Goal: Task Accomplishment & Management: Use online tool/utility

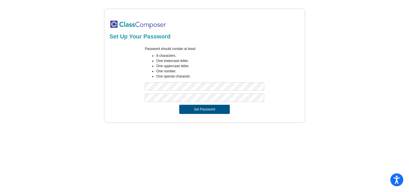
click at [216, 113] on button "Set Password" at bounding box center [204, 109] width 51 height 9
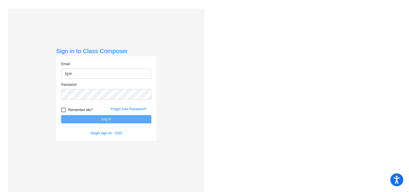
type input "[EMAIL_ADDRESS][DOMAIN_NAME]"
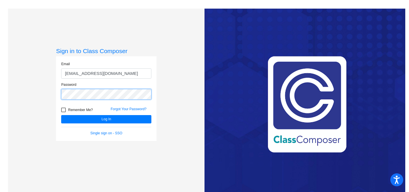
click at [61, 115] on button "Log In" at bounding box center [106, 119] width 90 height 8
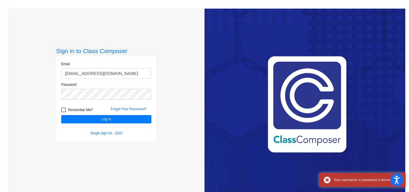
click at [64, 110] on div at bounding box center [63, 110] width 5 height 5
click at [64, 112] on input "Remember Me?" at bounding box center [63, 112] width 0 height 0
checkbox input "true"
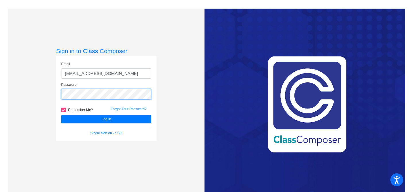
click at [61, 115] on button "Log In" at bounding box center [106, 119] width 90 height 8
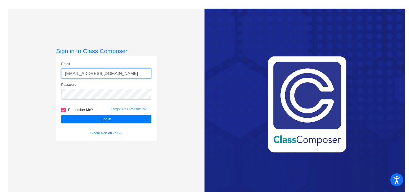
click at [111, 74] on input "[EMAIL_ADDRESS][DOMAIN_NAME]" at bounding box center [106, 73] width 90 height 11
click at [70, 75] on input "[EMAIL_ADDRESS][DOMAIN_NAME]" at bounding box center [106, 73] width 90 height 11
type input "[EMAIL_ADDRESS][DOMAIN_NAME]"
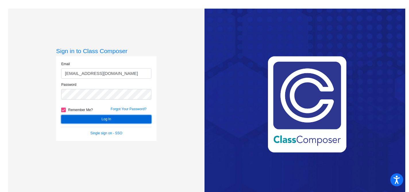
click at [89, 118] on button "Log In" at bounding box center [106, 119] width 90 height 8
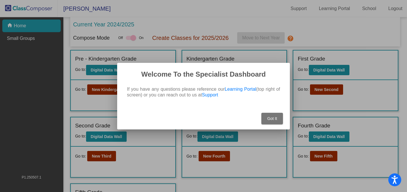
click at [274, 120] on span "Got It" at bounding box center [272, 118] width 10 height 5
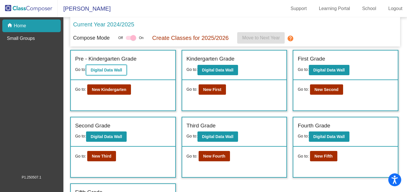
click at [110, 74] on button "Digital Data Wall" at bounding box center [106, 70] width 41 height 10
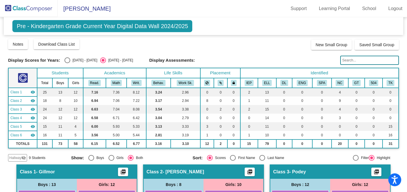
click at [43, 9] on img at bounding box center [28, 8] width 57 height 17
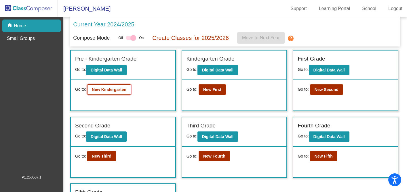
click at [126, 92] on b "New Kindergarten" at bounding box center [109, 89] width 34 height 5
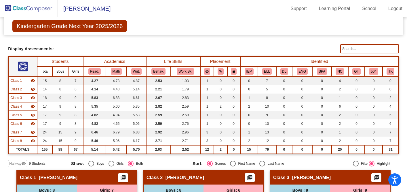
click at [25, 165] on mat-icon "visibility_off" at bounding box center [23, 164] width 5 height 5
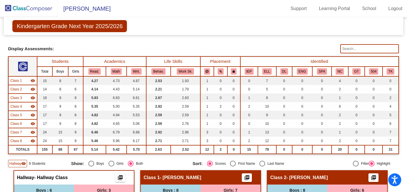
click at [21, 10] on img at bounding box center [28, 8] width 57 height 17
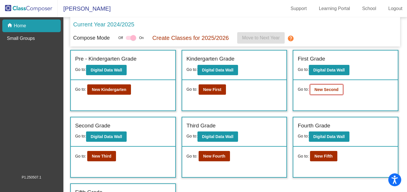
click at [315, 91] on b "New Second" at bounding box center [326, 89] width 24 height 5
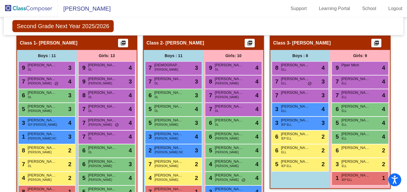
scroll to position [78, 0]
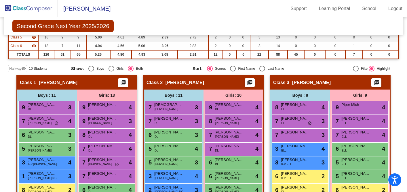
click at [19, 68] on span "Hallway" at bounding box center [15, 68] width 12 height 5
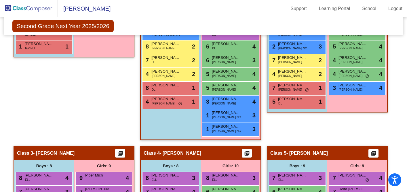
scroll to position [215, 0]
